Goal: Find specific page/section: Find specific page/section

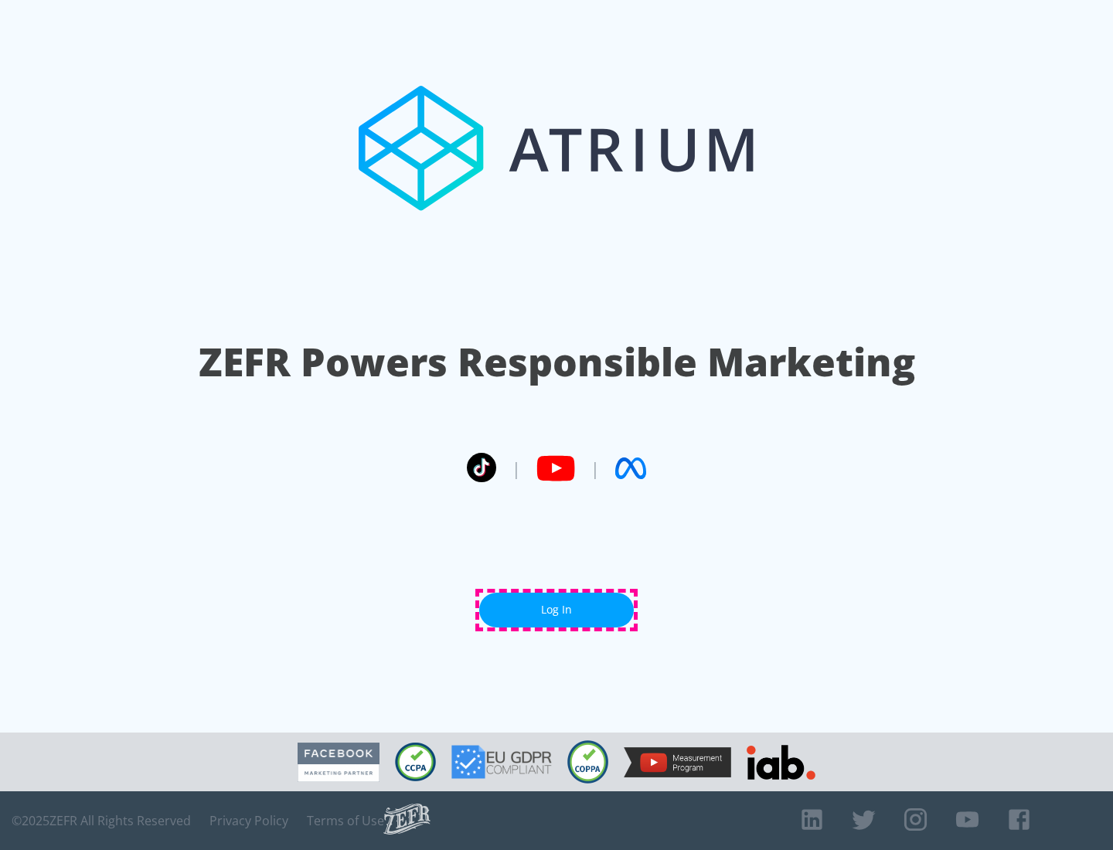
click at [556, 610] on link "Log In" at bounding box center [556, 610] width 155 height 35
